Goal: Information Seeking & Learning: Learn about a topic

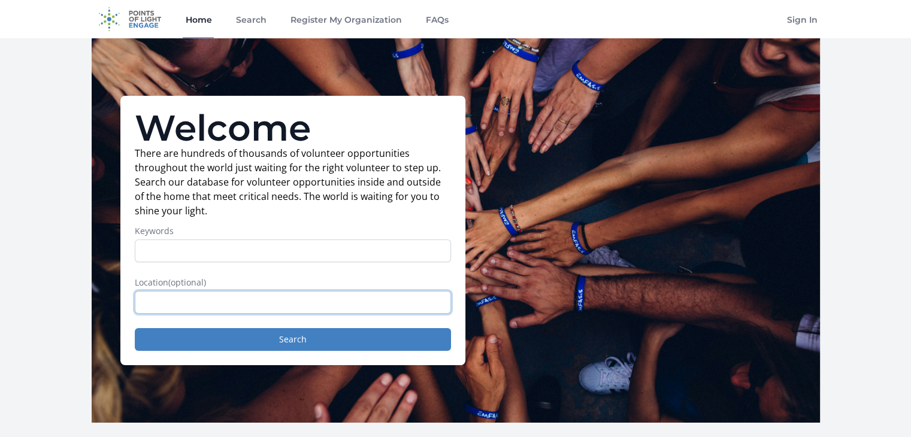
click at [304, 306] on input "text" at bounding box center [293, 302] width 316 height 23
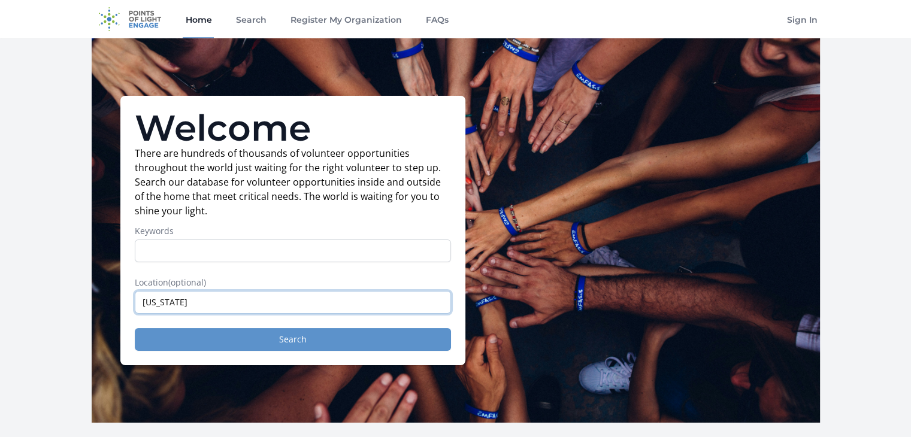
type input "Virginia"
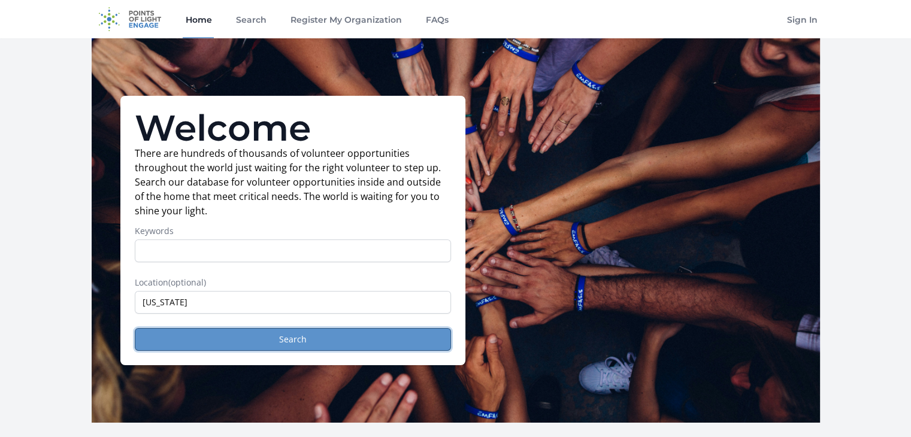
click at [287, 335] on button "Search" at bounding box center [293, 339] width 316 height 23
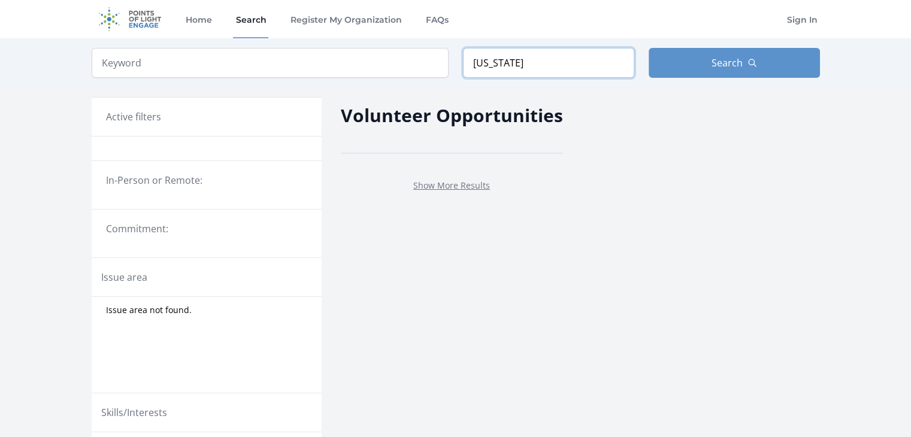
click at [515, 61] on input "[US_STATE]" at bounding box center [548, 63] width 171 height 30
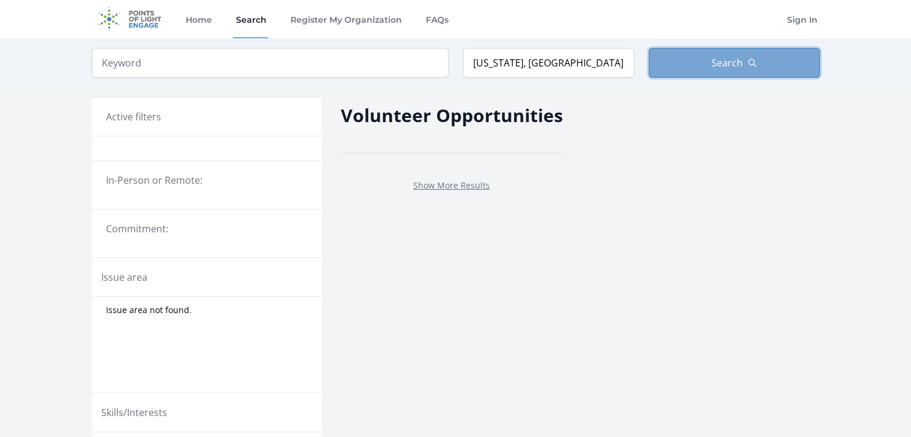
click at [708, 68] on button "Search" at bounding box center [734, 63] width 171 height 30
click at [730, 59] on span "Search" at bounding box center [727, 63] width 31 height 14
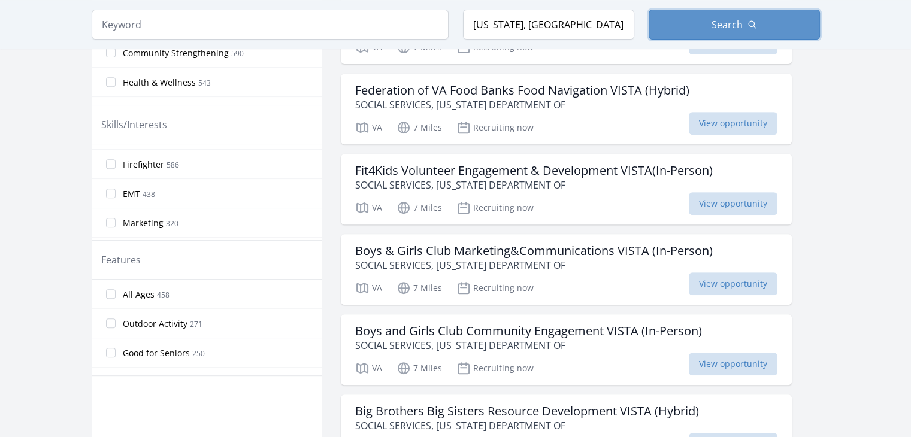
scroll to position [48, 0]
click at [156, 196] on span "Marketing" at bounding box center [143, 200] width 41 height 12
click at [116, 196] on input "Marketing 320" at bounding box center [111, 199] width 10 height 10
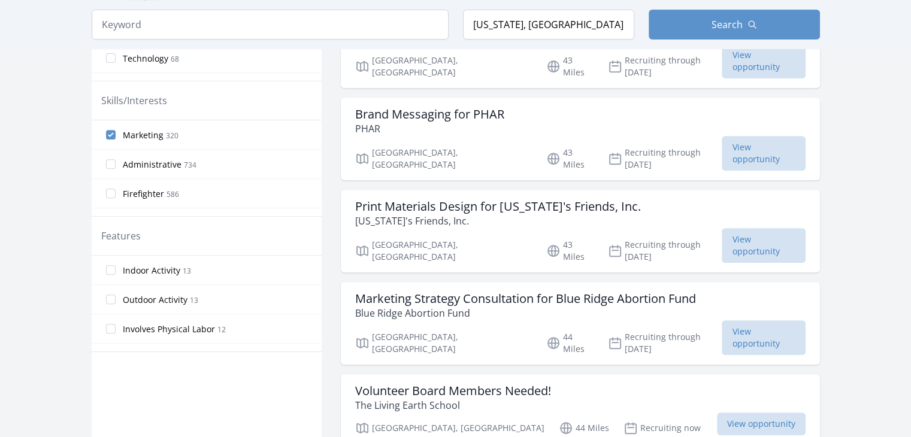
scroll to position [479, 0]
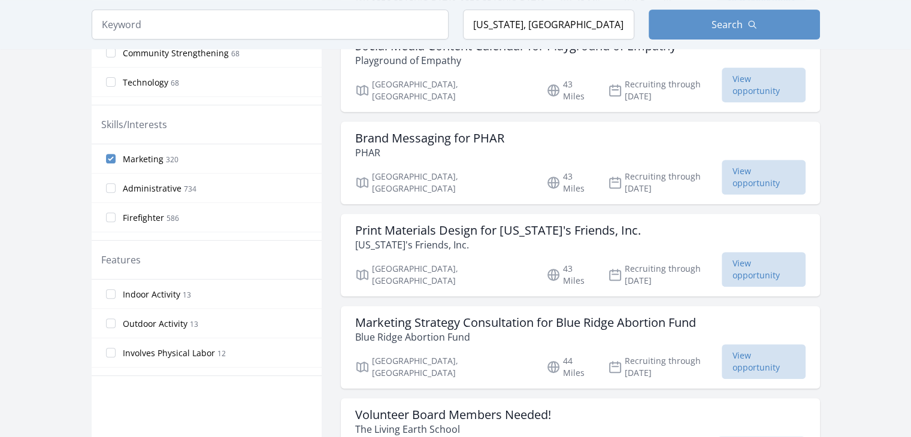
click at [138, 183] on span "Administrative" at bounding box center [152, 189] width 59 height 12
click at [116, 183] on input "Administrative 734" at bounding box center [111, 188] width 10 height 10
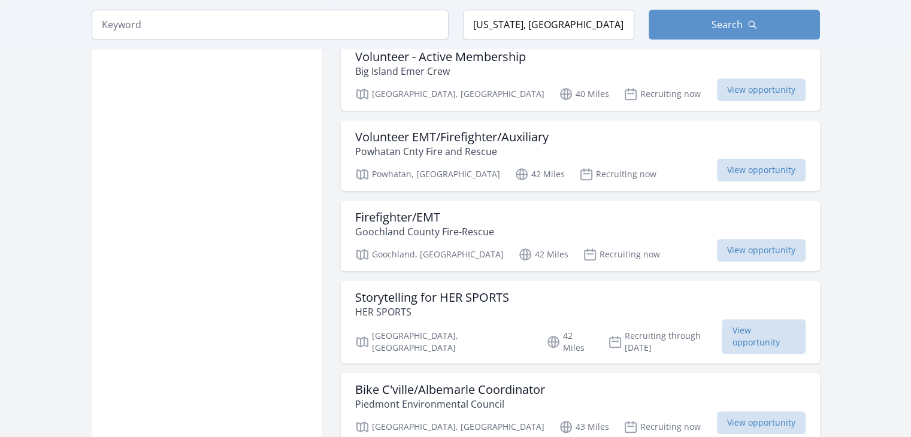
scroll to position [1021, 0]
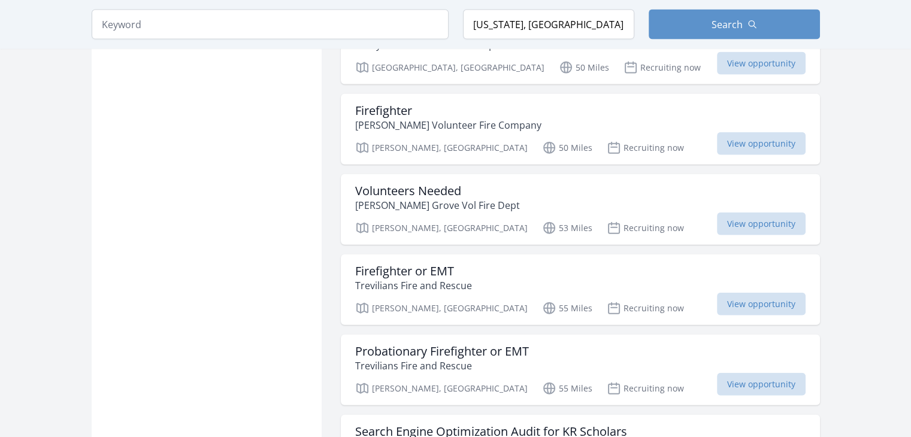
scroll to position [2764, 0]
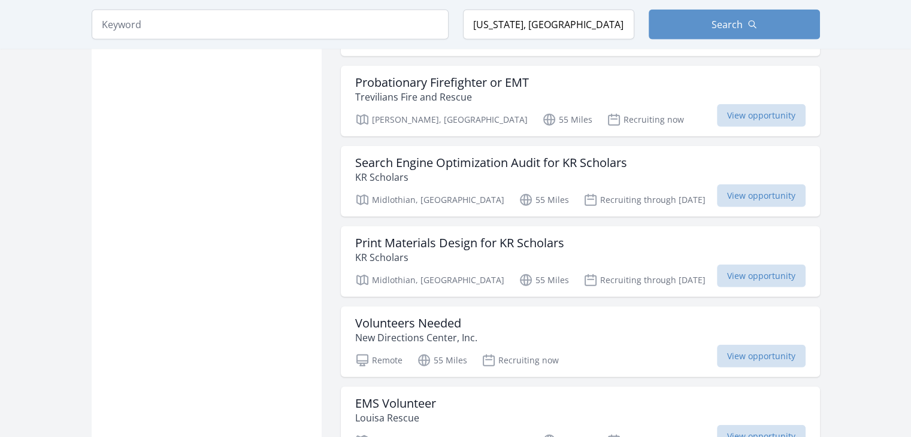
scroll to position [3022, 0]
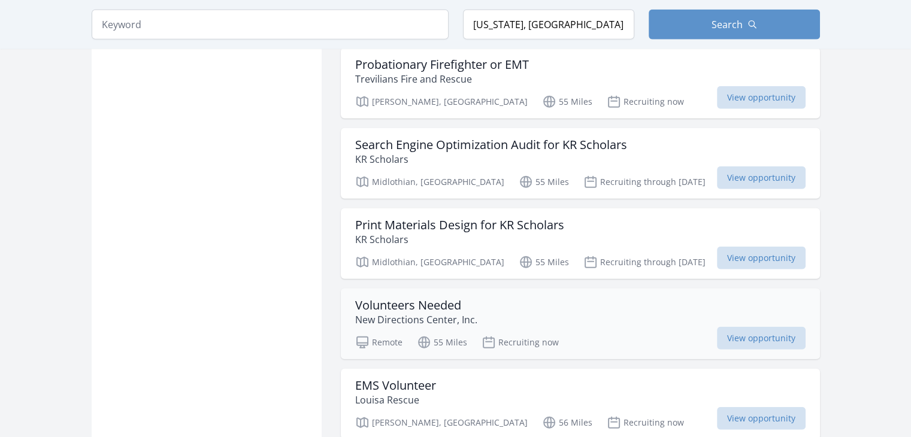
click at [450, 298] on h3 "Volunteers Needed" at bounding box center [416, 305] width 122 height 14
click at [728, 327] on span "View opportunity" at bounding box center [761, 338] width 89 height 23
drag, startPoint x: 529, startPoint y: 23, endPoint x: 403, endPoint y: 20, distance: 125.9
click at [403, 20] on form "Keyword Location [US_STATE], [GEOGRAPHIC_DATA] Search" at bounding box center [456, 25] width 729 height 30
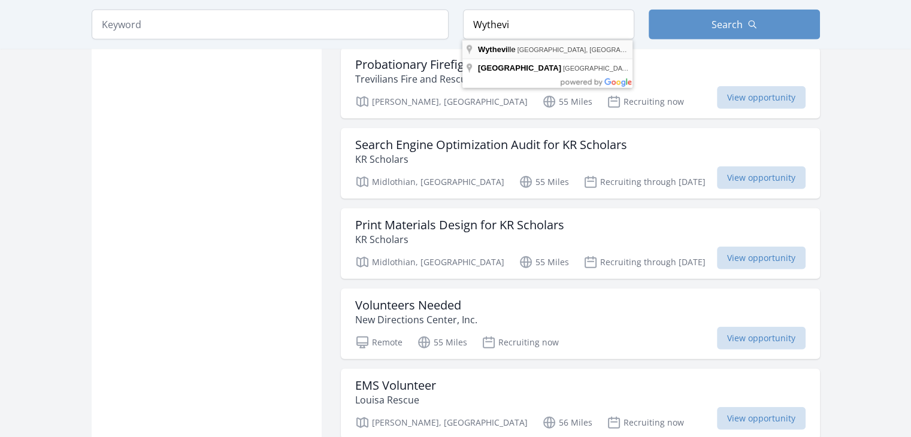
type input "[GEOGRAPHIC_DATA], [GEOGRAPHIC_DATA], [GEOGRAPHIC_DATA]"
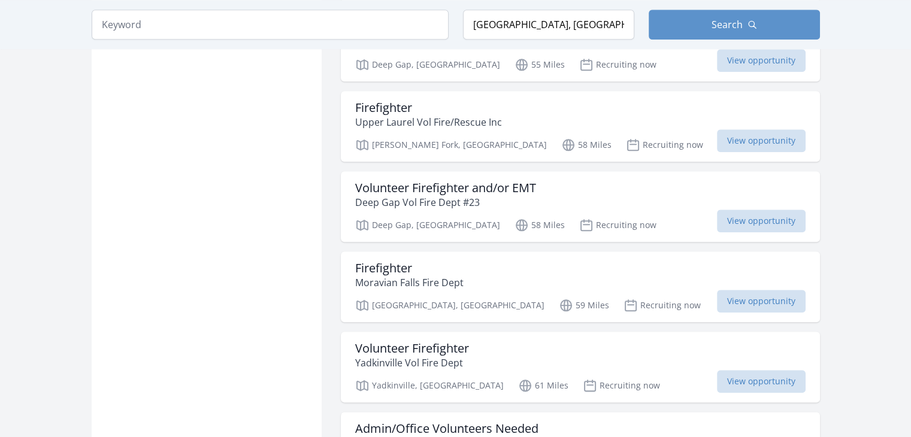
scroll to position [3022, 0]
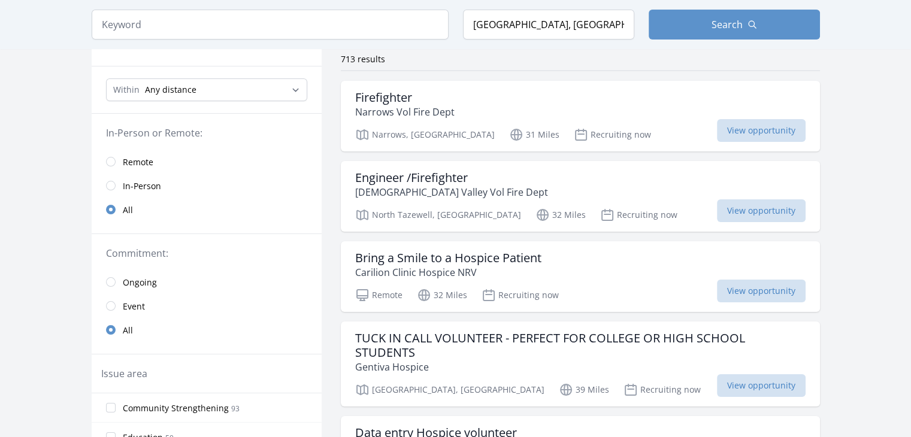
scroll to position [113, 0]
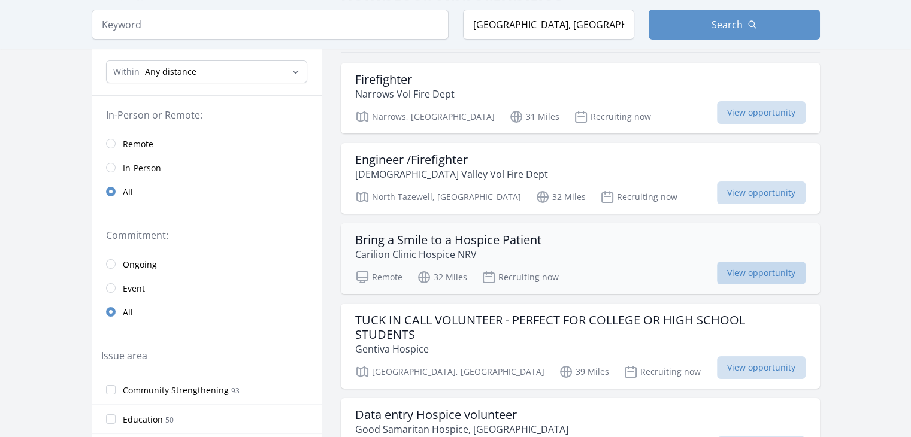
click at [744, 271] on span "View opportunity" at bounding box center [761, 273] width 89 height 23
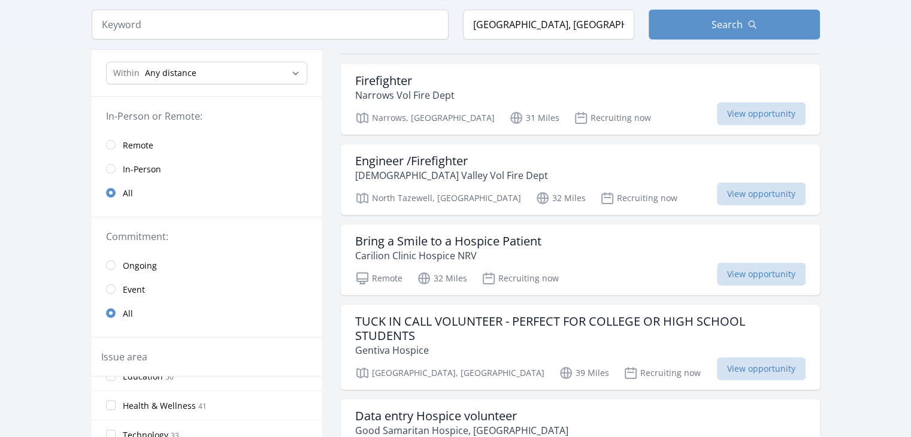
scroll to position [0, 0]
click at [128, 143] on span "Remote" at bounding box center [138, 146] width 31 height 12
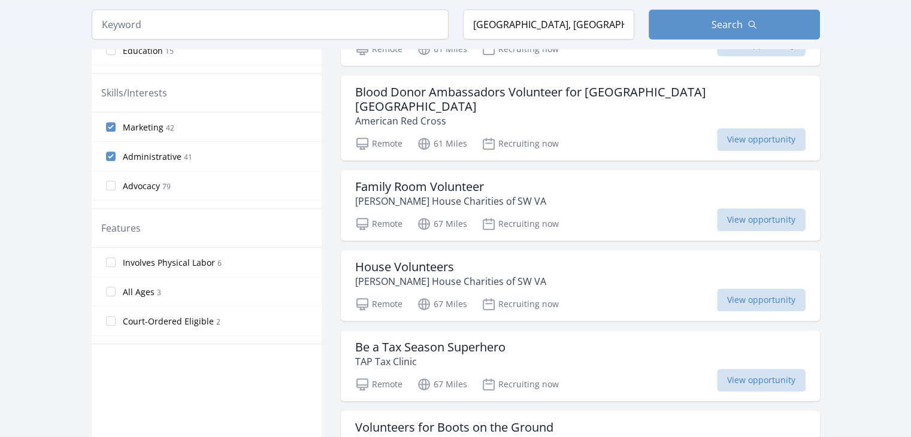
scroll to position [504, 0]
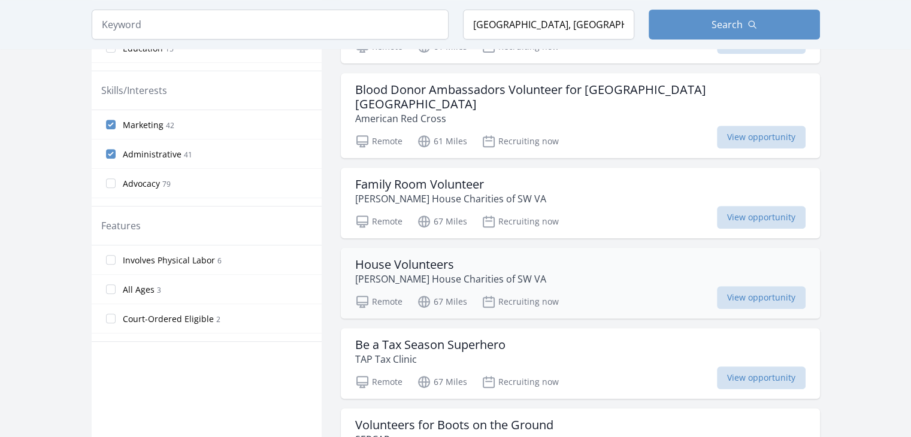
click at [446, 258] on h3 "House Volunteers" at bounding box center [450, 265] width 191 height 14
drag, startPoint x: 446, startPoint y: 254, endPoint x: 455, endPoint y: 252, distance: 9.9
click at [446, 258] on h3 "House Volunteers" at bounding box center [450, 265] width 191 height 14
click at [168, 152] on span "Administrative" at bounding box center [152, 155] width 59 height 12
click at [116, 152] on input "Administrative 41" at bounding box center [111, 154] width 10 height 10
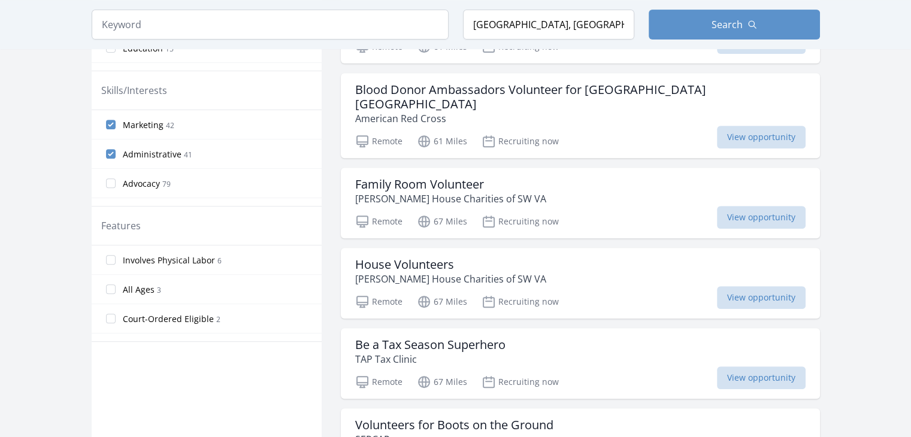
click at [149, 121] on span "Marketing" at bounding box center [143, 125] width 41 height 12
click at [116, 121] on input "Marketing 42" at bounding box center [111, 125] width 10 height 10
click at [113, 123] on input "Marketing 42" at bounding box center [111, 125] width 10 height 10
click at [109, 152] on input "Administrative 41" at bounding box center [111, 154] width 10 height 10
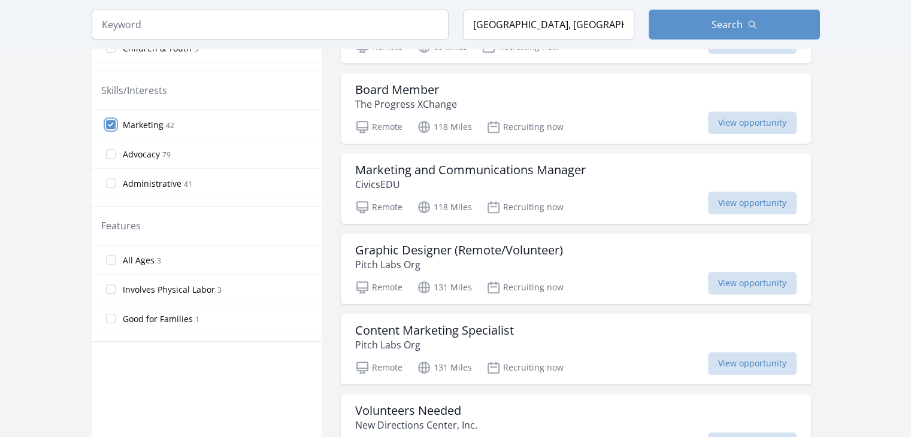
click at [110, 123] on input "Marketing 42" at bounding box center [111, 125] width 10 height 10
click at [109, 121] on input "Marketing 42" at bounding box center [111, 125] width 10 height 10
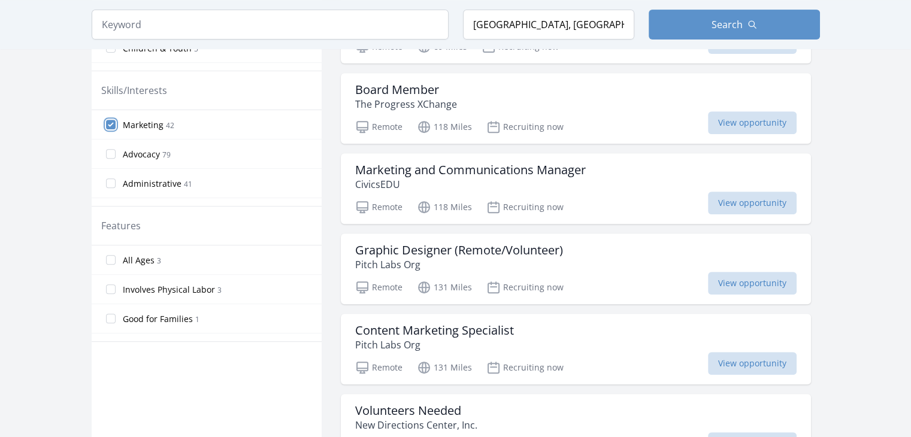
click at [109, 121] on input "Marketing 42" at bounding box center [111, 125] width 10 height 10
drag, startPoint x: 312, startPoint y: 169, endPoint x: 316, endPoint y: 134, distance: 35.0
click at [316, 134] on div "Marketing 42 Advocacy 79 Administrative 41 Nonprofit Management 34 Skilled Labo…" at bounding box center [207, 158] width 230 height 96
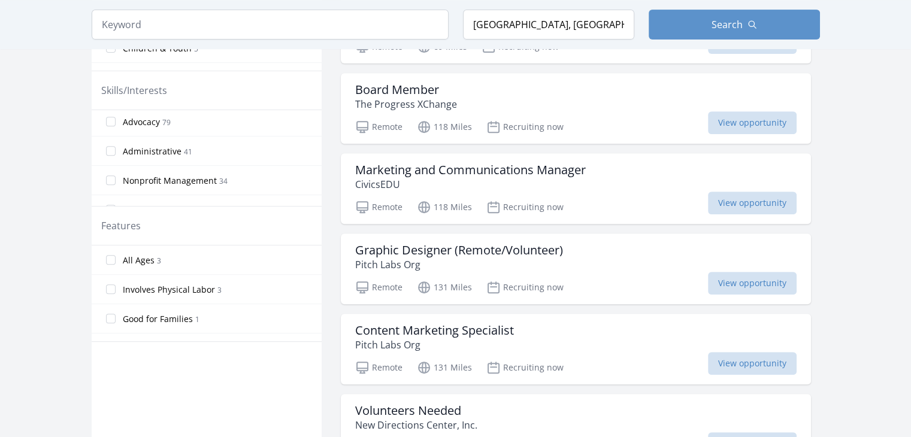
scroll to position [0, 0]
click at [111, 122] on input "Marketing 42" at bounding box center [111, 125] width 10 height 10
click at [134, 123] on span "Marketing" at bounding box center [143, 125] width 41 height 12
click at [116, 123] on input "Marketing 42" at bounding box center [111, 125] width 10 height 10
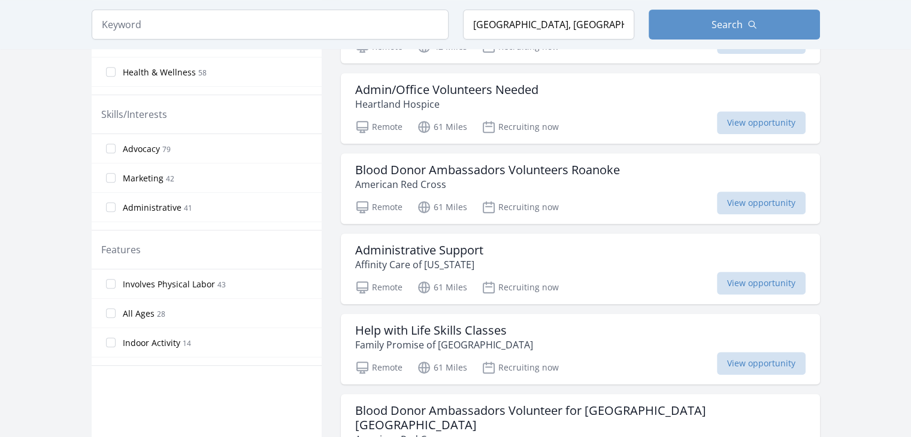
scroll to position [528, 0]
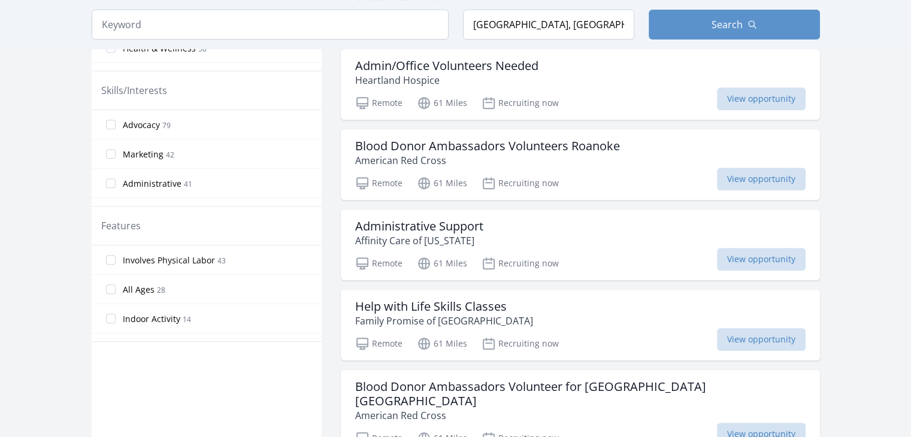
click at [134, 123] on span "Advocacy" at bounding box center [141, 125] width 37 height 12
click at [116, 123] on input "Advocacy 79" at bounding box center [111, 125] width 10 height 10
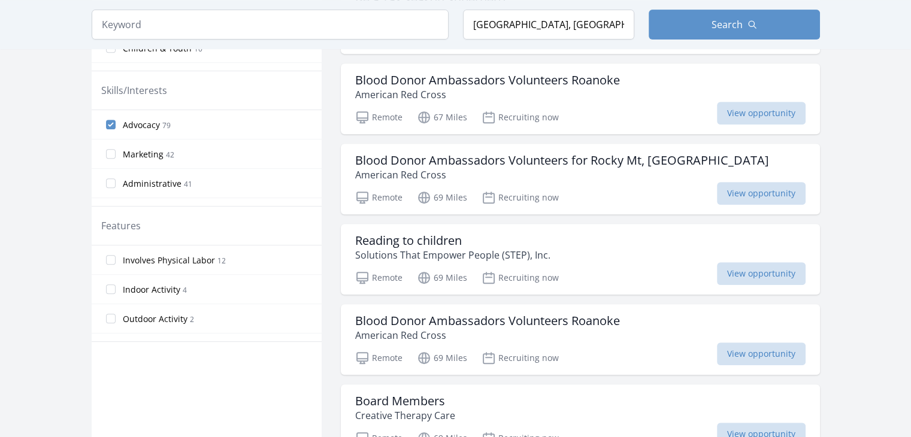
click at [134, 123] on span "Advocacy" at bounding box center [141, 125] width 37 height 12
click at [116, 123] on input "Advocacy 79" at bounding box center [111, 125] width 10 height 10
click at [132, 119] on span "Advocacy" at bounding box center [141, 125] width 37 height 12
click at [116, 120] on input "Advocacy 79" at bounding box center [111, 125] width 10 height 10
click at [134, 119] on span "Advocacy" at bounding box center [141, 125] width 37 height 12
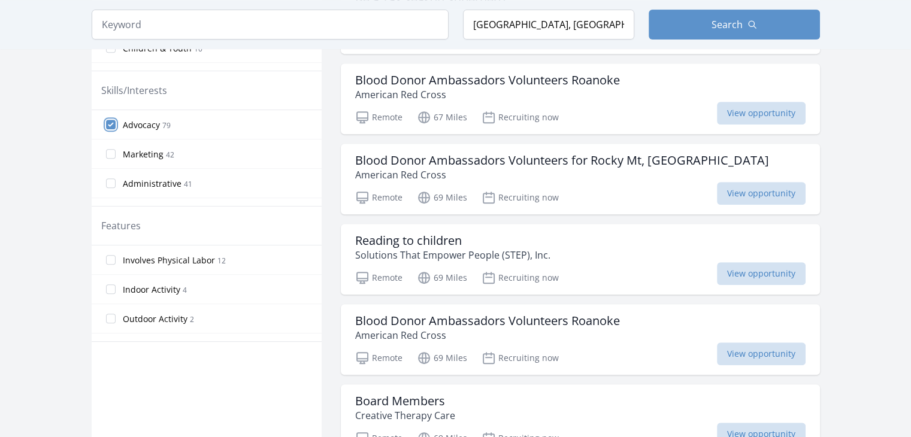
click at [116, 120] on input "Advocacy 79" at bounding box center [111, 125] width 10 height 10
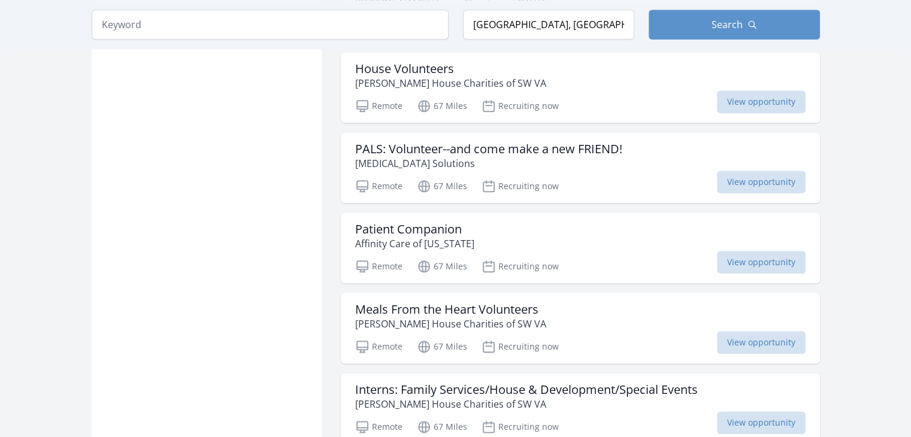
scroll to position [1378, 0]
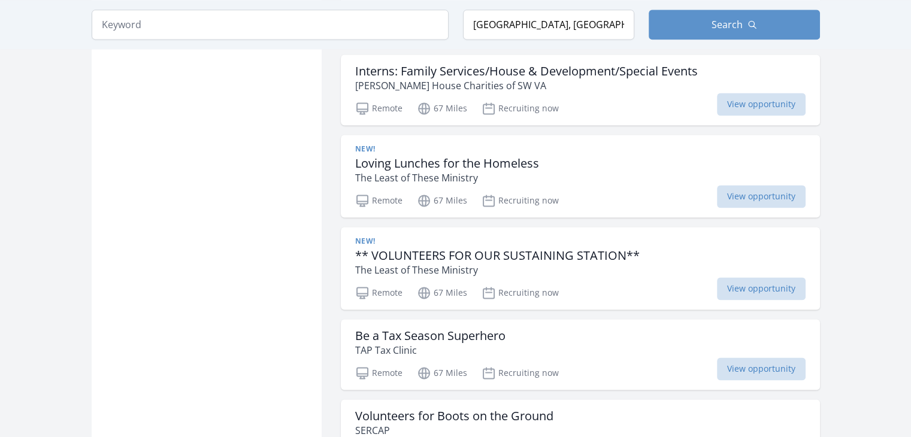
scroll to position [1697, 0]
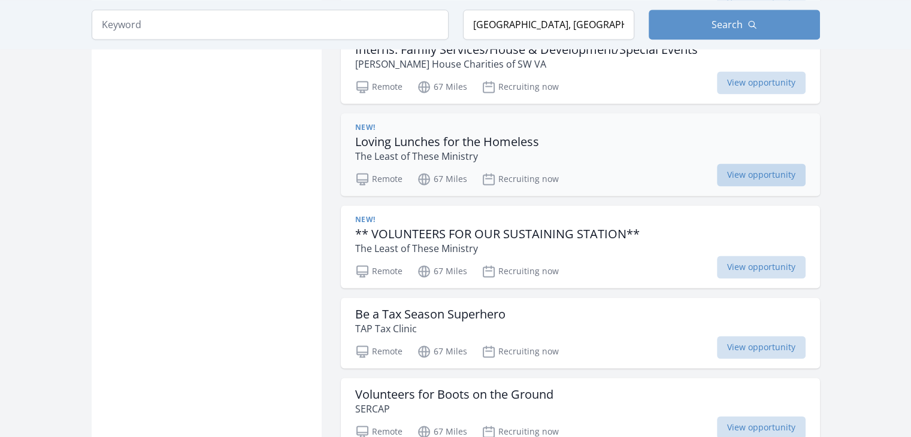
click at [752, 164] on span "View opportunity" at bounding box center [761, 175] width 89 height 23
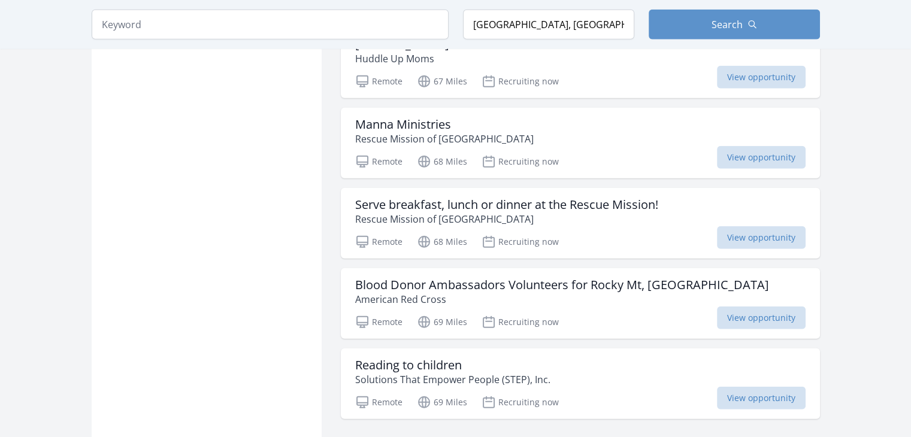
scroll to position [3079, 0]
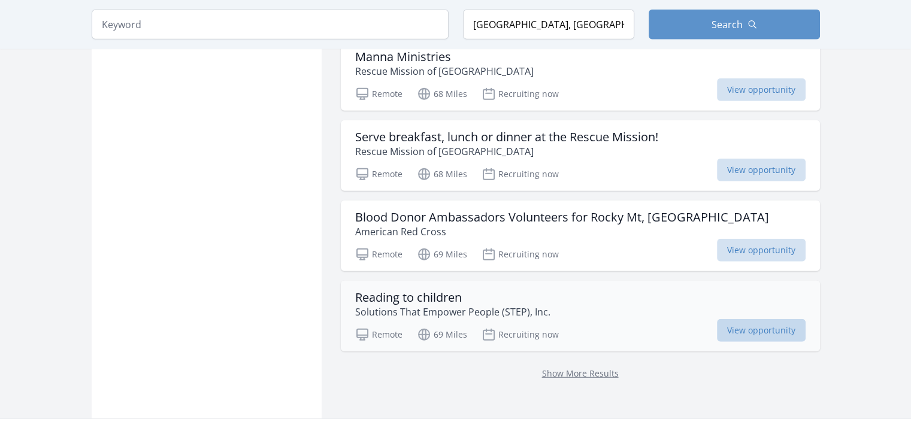
click at [747, 319] on span "View opportunity" at bounding box center [761, 330] width 89 height 23
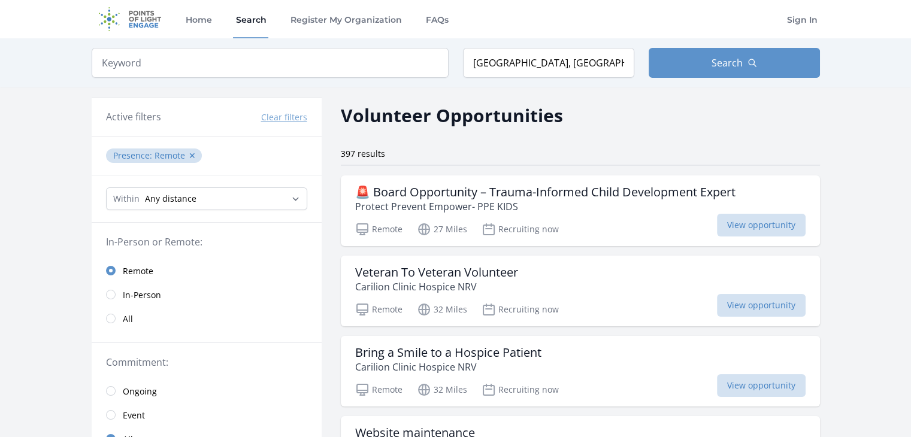
click at [134, 267] on span "Remote" at bounding box center [138, 271] width 31 height 12
click at [736, 219] on span "View opportunity" at bounding box center [761, 225] width 89 height 23
click at [758, 226] on span "View opportunity" at bounding box center [761, 225] width 89 height 23
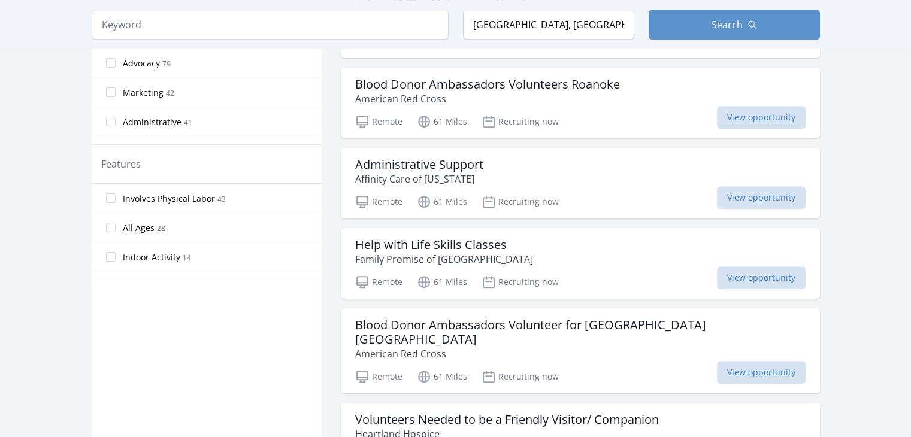
scroll to position [594, 0]
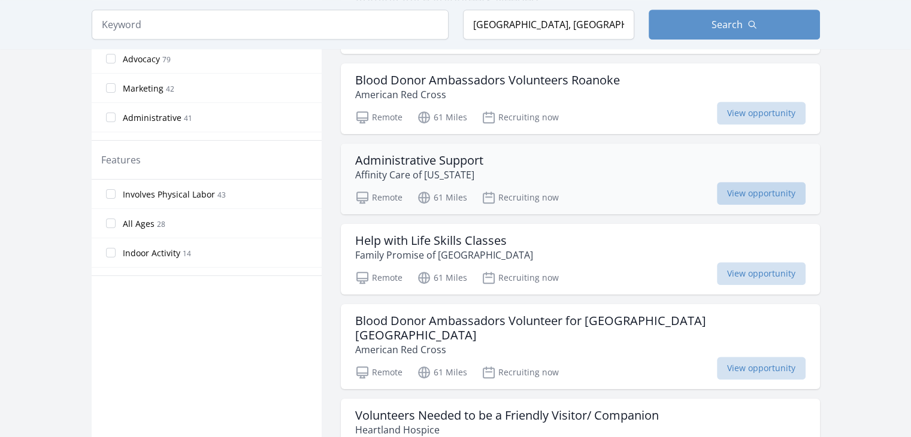
click at [733, 188] on span "View opportunity" at bounding box center [761, 193] width 89 height 23
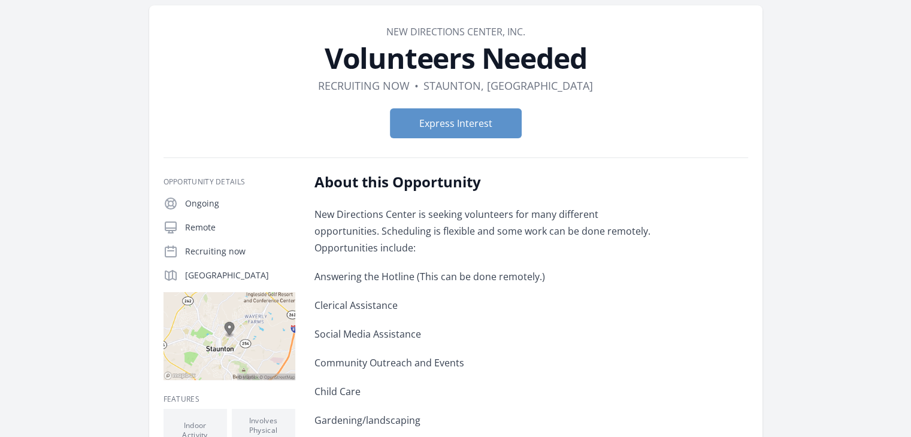
scroll to position [39, 0]
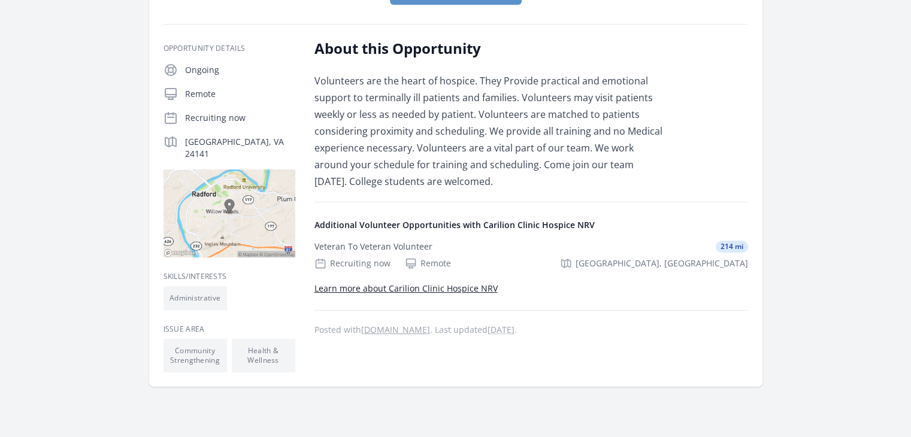
scroll to position [183, 0]
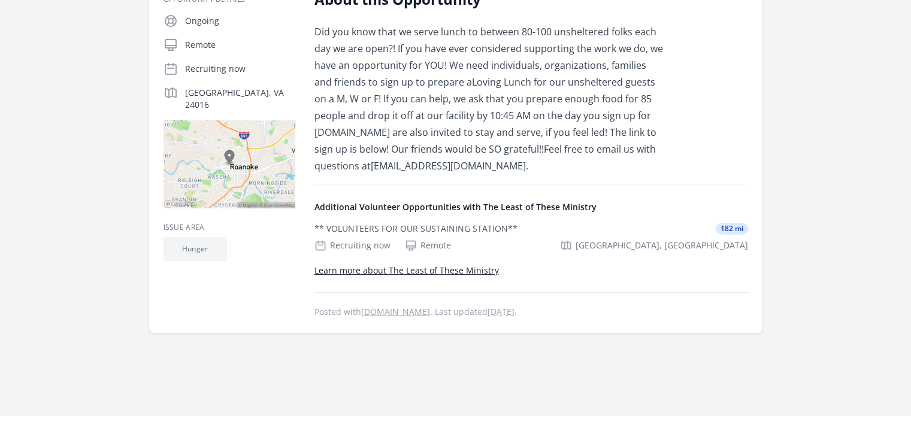
scroll to position [242, 0]
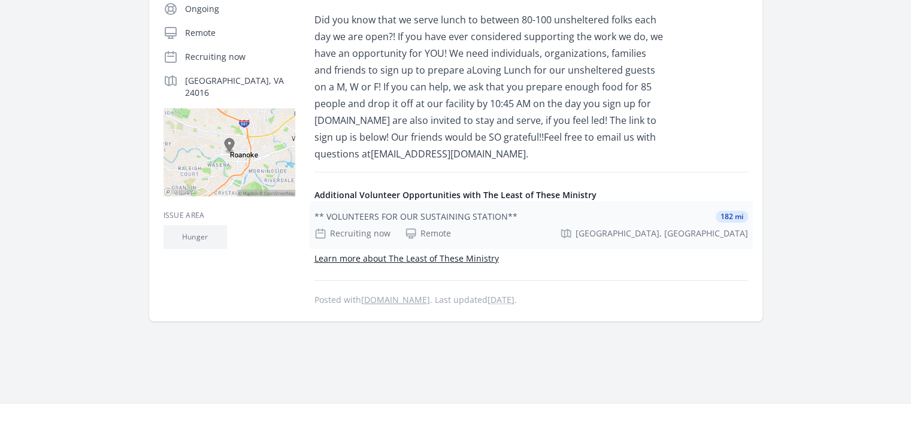
click at [428, 231] on div "Remote" at bounding box center [428, 234] width 46 height 12
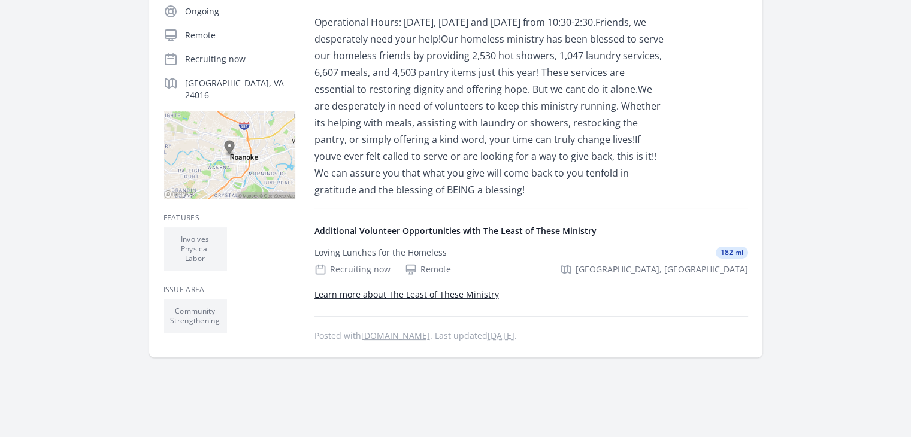
scroll to position [273, 0]
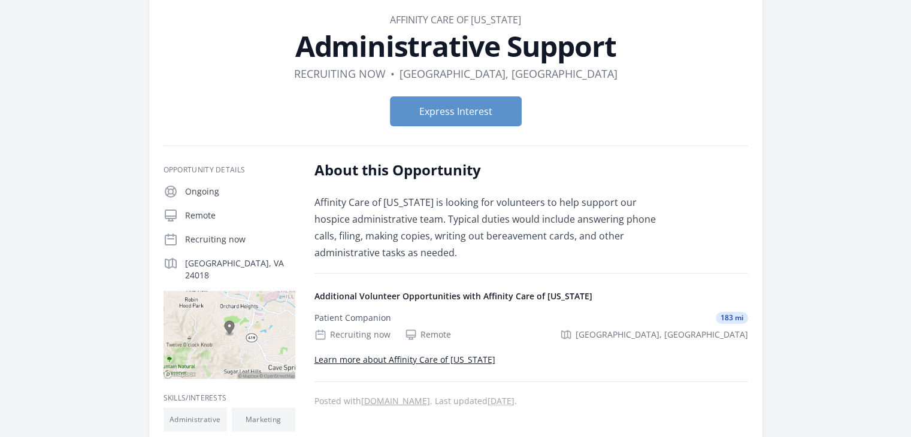
drag, startPoint x: 915, startPoint y: 107, endPoint x: 882, endPoint y: 121, distance: 36.0
click at [910, 140] on html "Home Search Register My Organization FAQs Sign In" at bounding box center [455, 338] width 911 height 794
